Goal: Check status: Check status

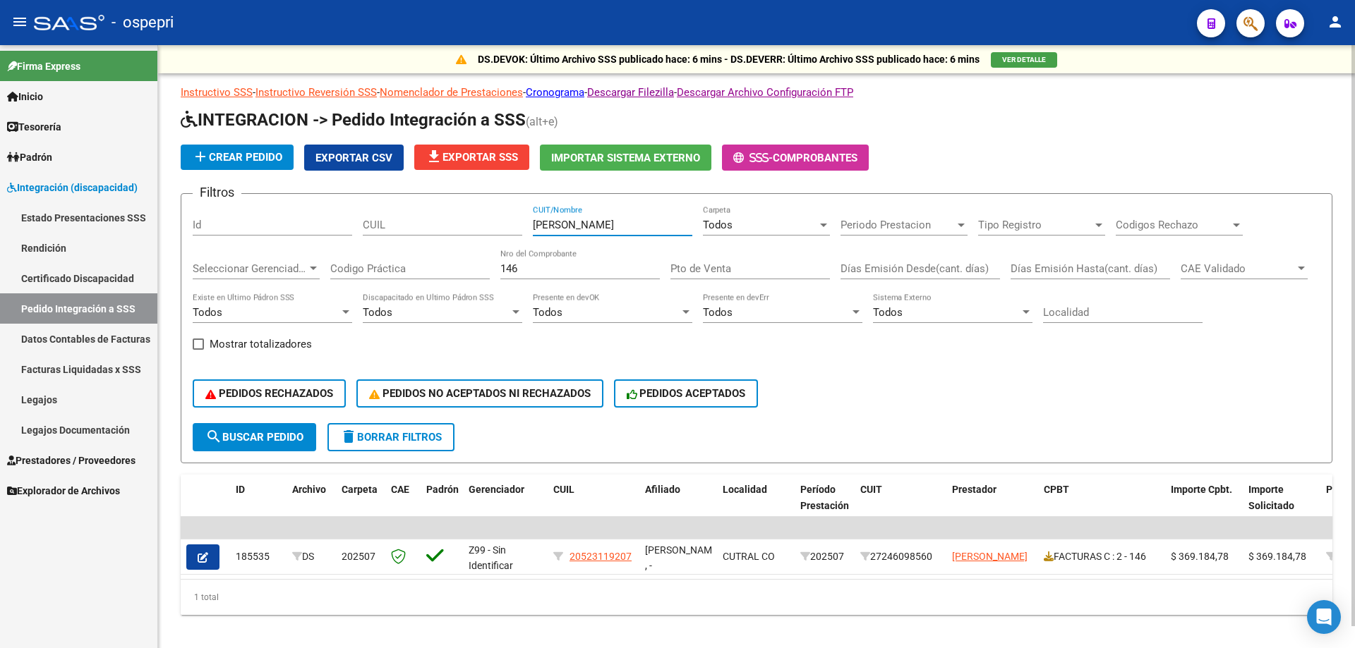
drag, startPoint x: 0, startPoint y: 0, endPoint x: 361, endPoint y: 238, distance: 431.9
click at [363, 238] on div "Filtros Id CUIL [PERSON_NAME] CUIT/Nombre Todos Carpeta Periodo Prestacion Peri…" at bounding box center [756, 314] width 1127 height 218
paste input "OPEZ [PERSON_NAME] CRISTAL"
type input "[PERSON_NAME]"
click at [569, 270] on input "146" at bounding box center [579, 268] width 159 height 13
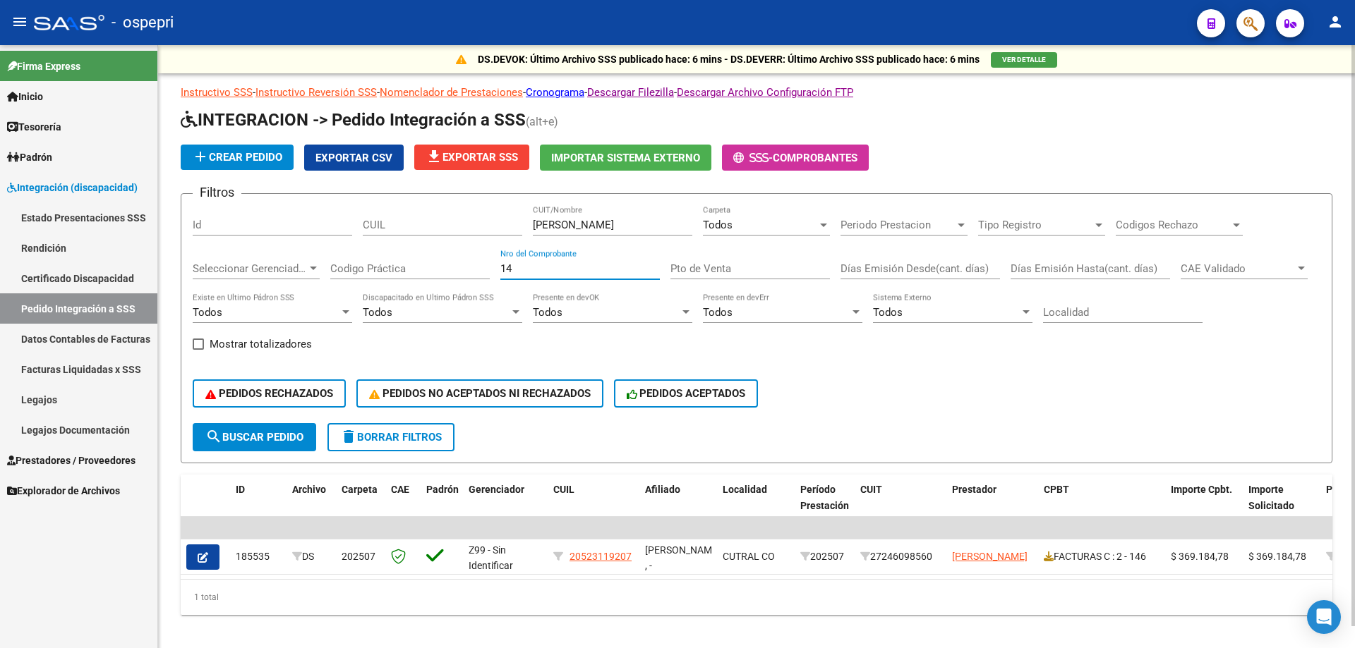
type input "1"
type input "191"
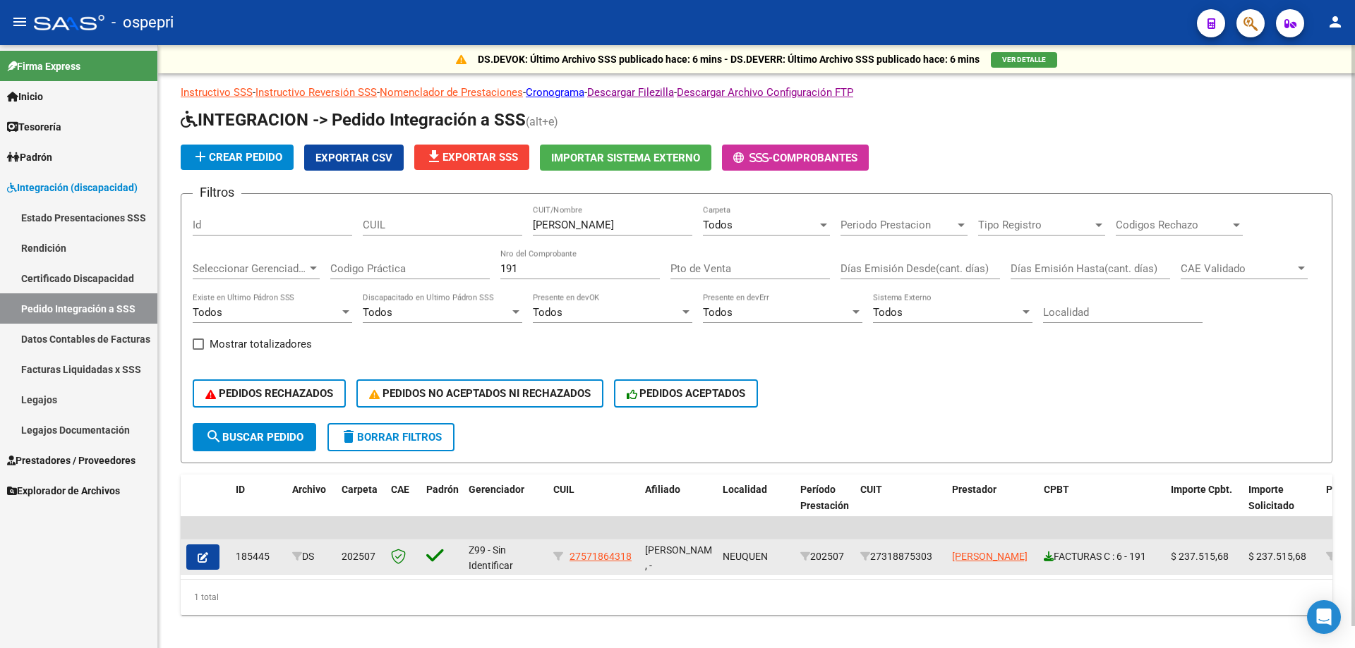
click at [1049, 559] on icon at bounding box center [1048, 557] width 10 height 10
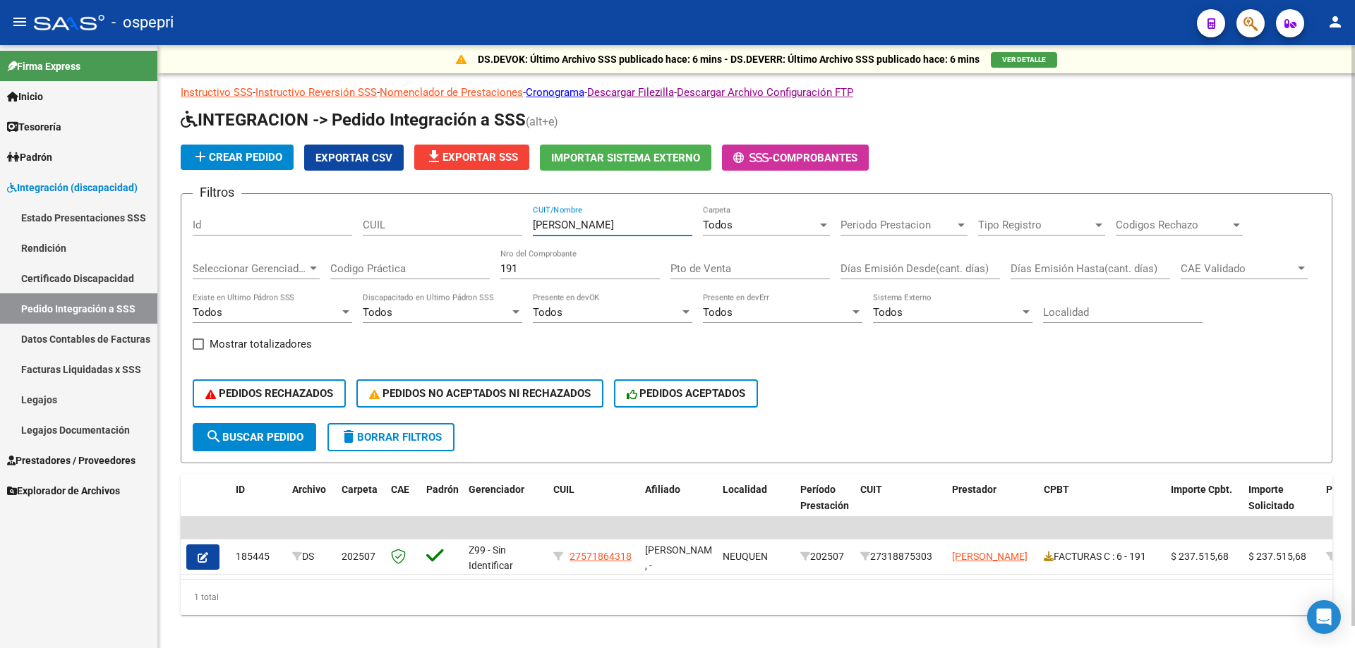
drag, startPoint x: 652, startPoint y: 227, endPoint x: 319, endPoint y: 223, distance: 333.0
click at [319, 223] on div "Filtros Id [PERSON_NAME] CRISTAL CUIT/Nombre Todos Carpeta Periodo Prestacion P…" at bounding box center [756, 314] width 1127 height 218
paste input "UNA [PERSON_NAME]"
type input "[PERSON_NAME]"
click at [549, 262] on input "191" at bounding box center [579, 268] width 159 height 13
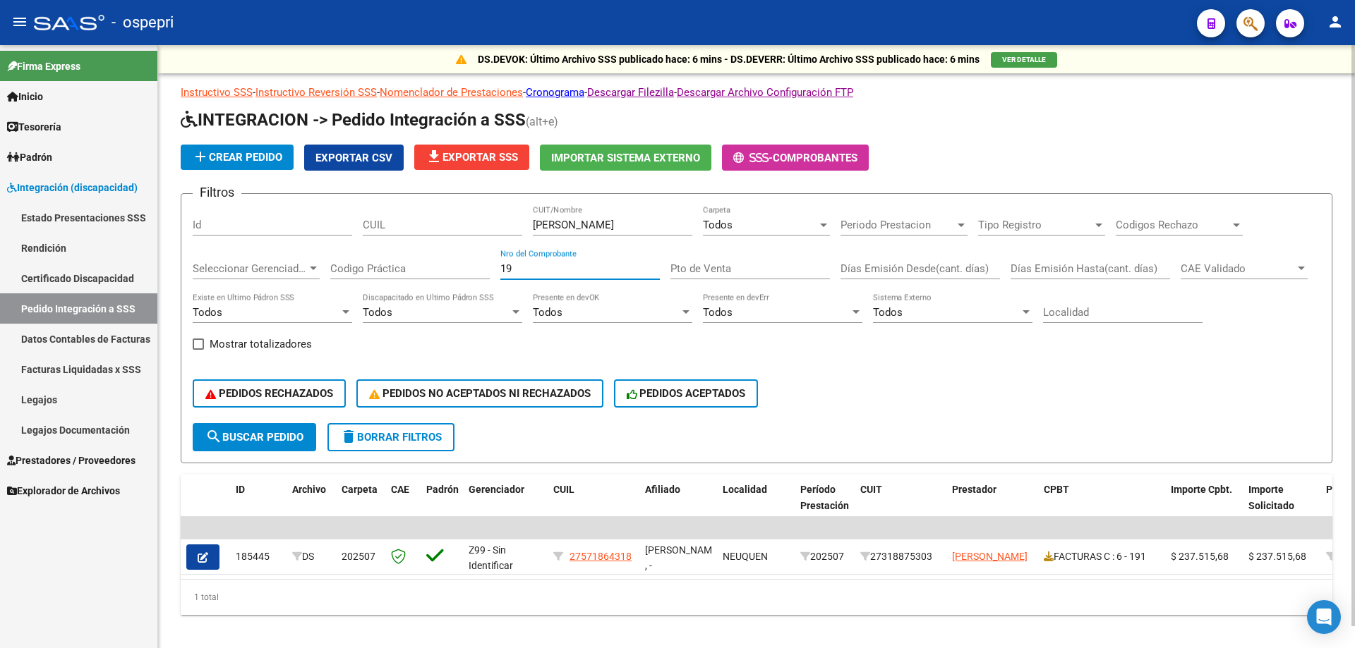
type input "1"
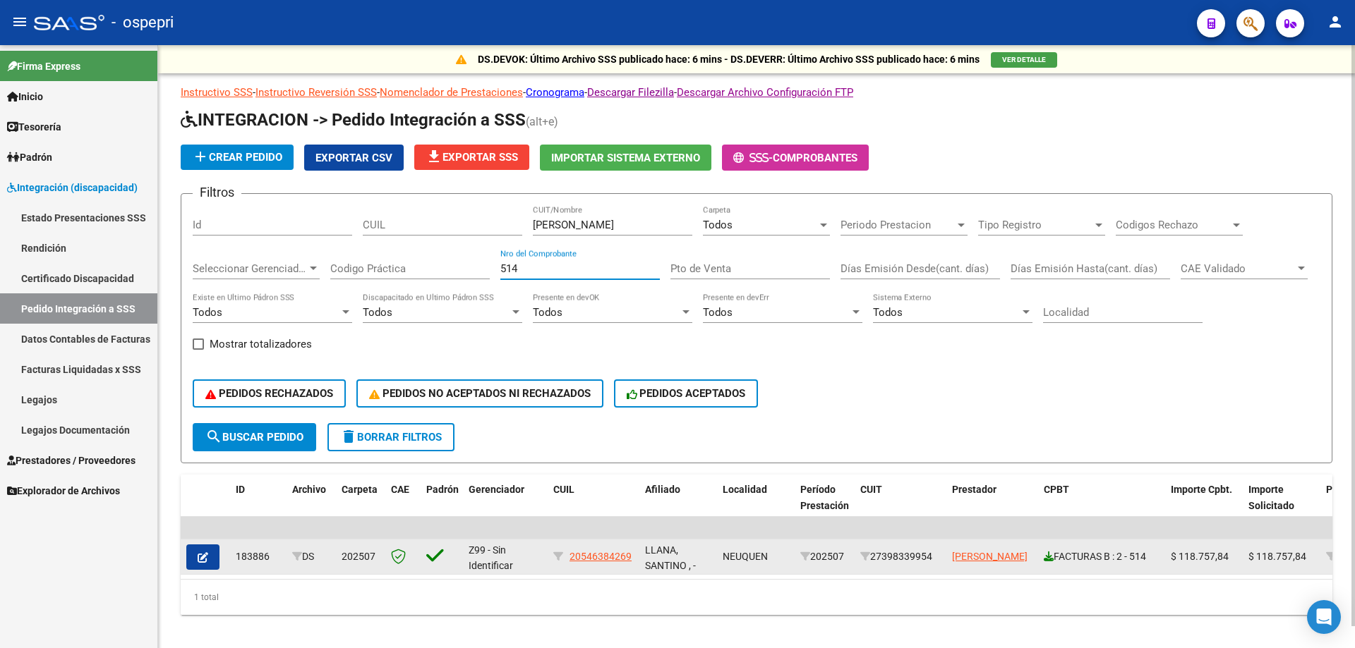
type input "514"
click at [1046, 555] on icon at bounding box center [1048, 557] width 10 height 10
